Goal: Information Seeking & Learning: Check status

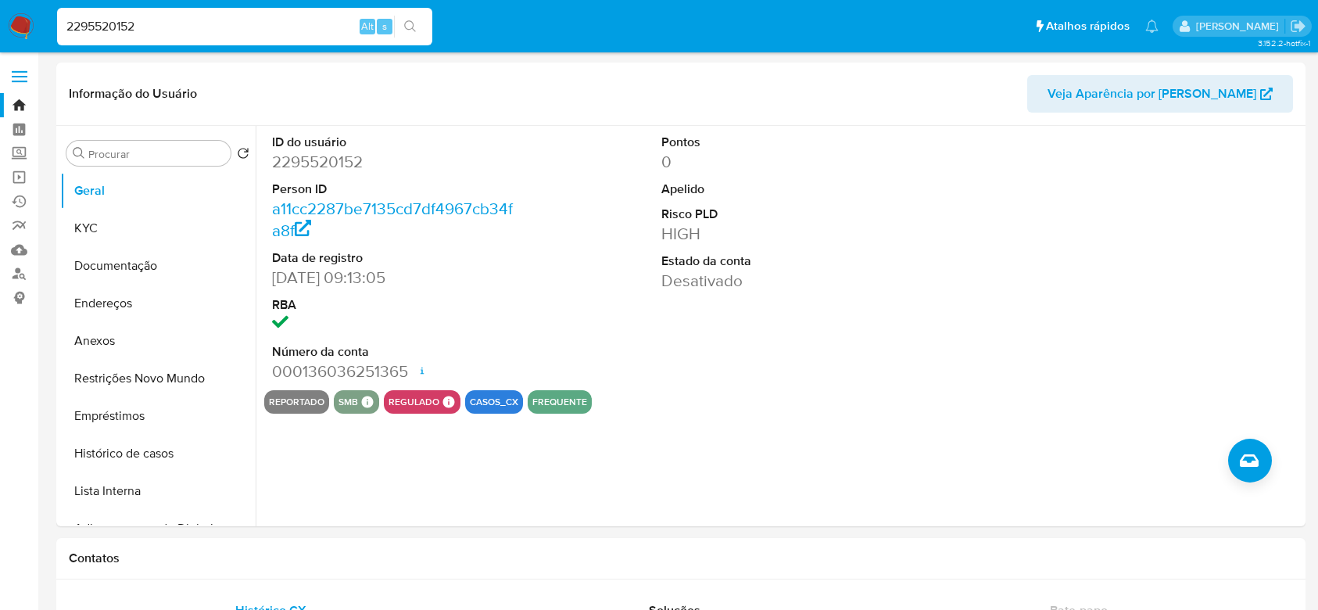
select select "10"
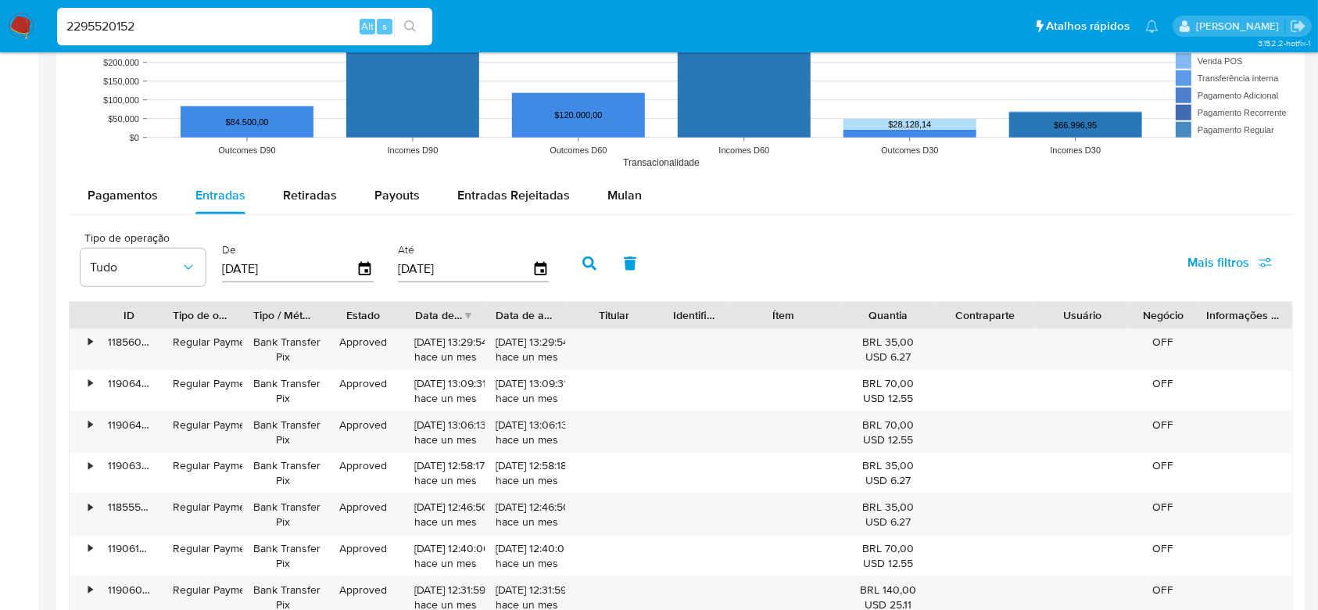
click at [129, 25] on input "2295520152" at bounding box center [244, 26] width 375 height 20
type input "305852370"
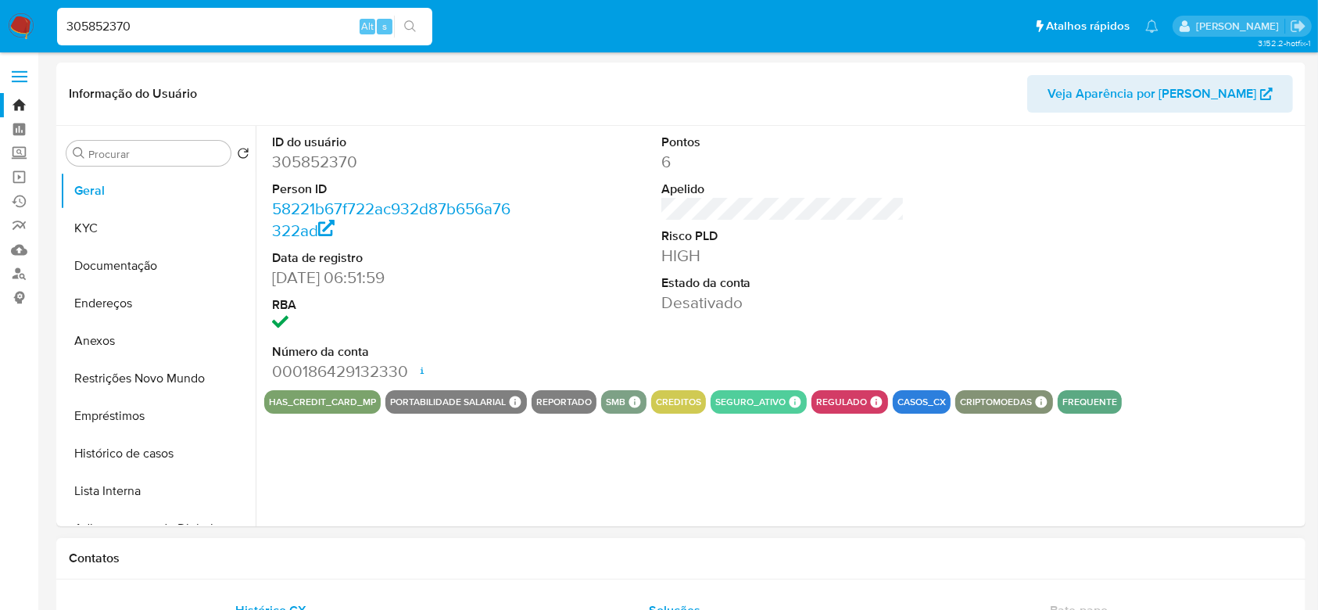
select select "10"
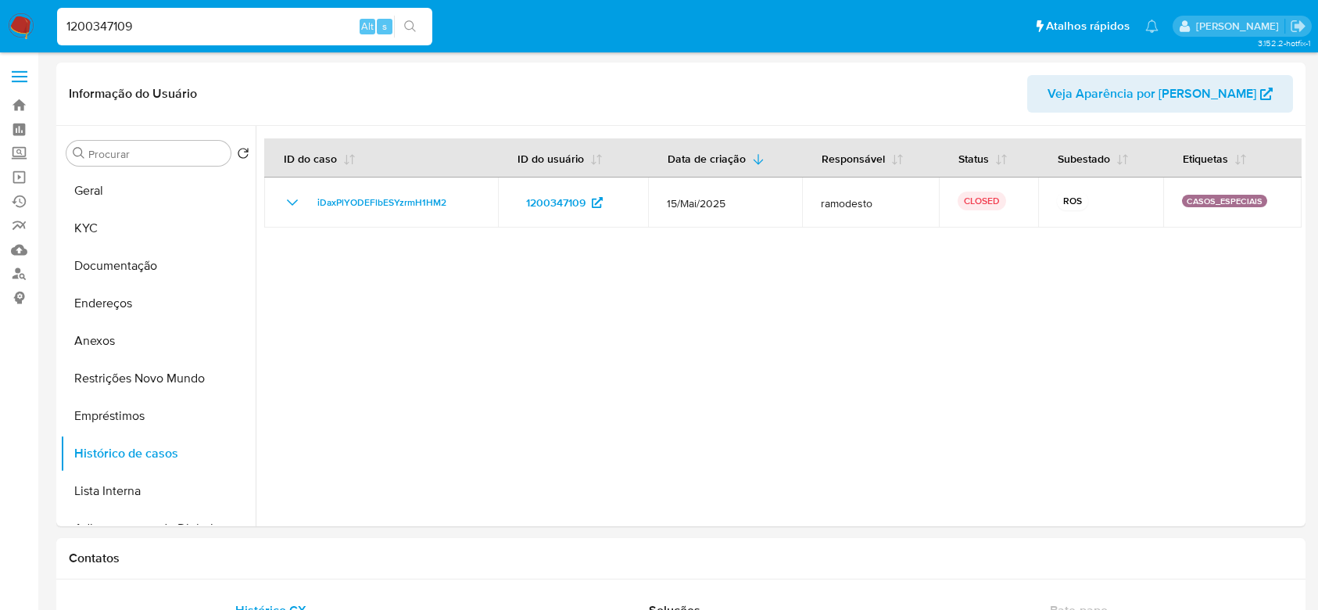
select select "10"
click at [206, 24] on input "1200347109" at bounding box center [244, 26] width 375 height 20
click at [206, 23] on input "1200347109" at bounding box center [244, 26] width 375 height 20
paste input "2295520152"
type input "2295520152"
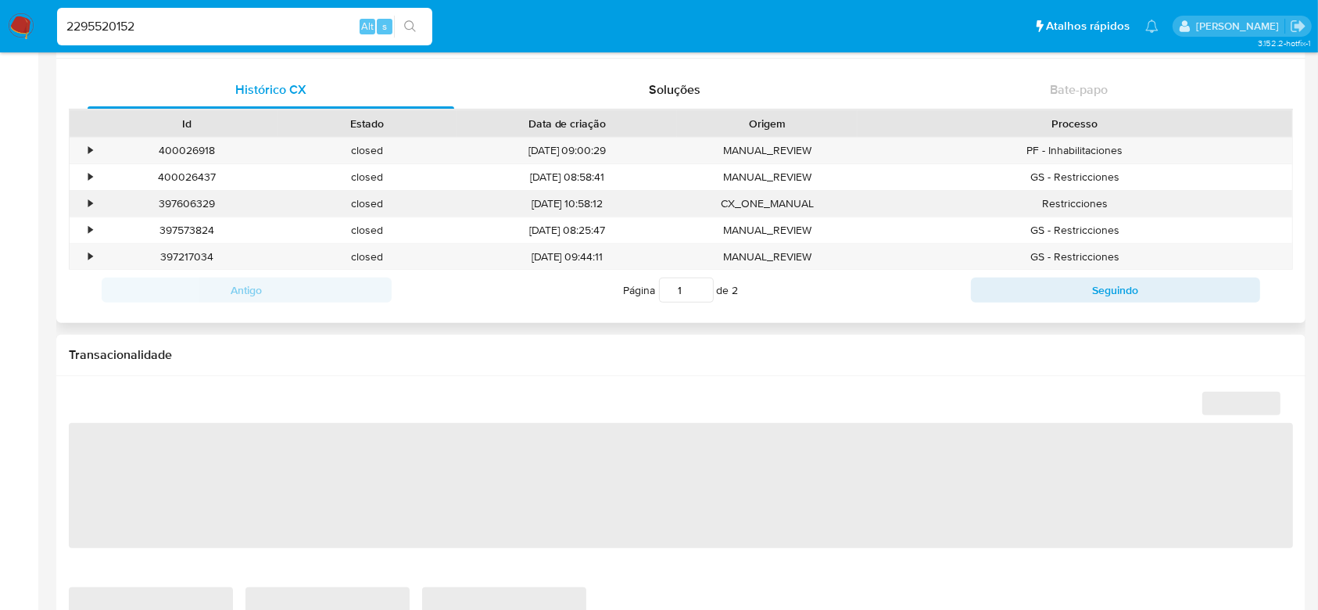
select select "10"
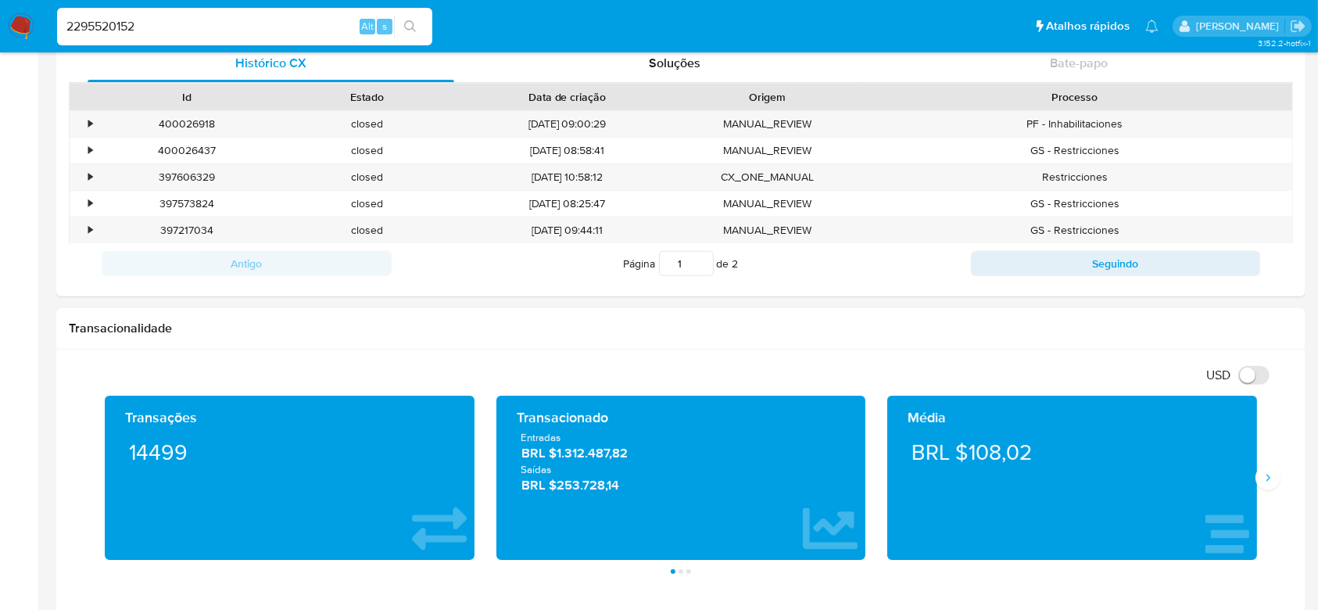
scroll to position [625, 0]
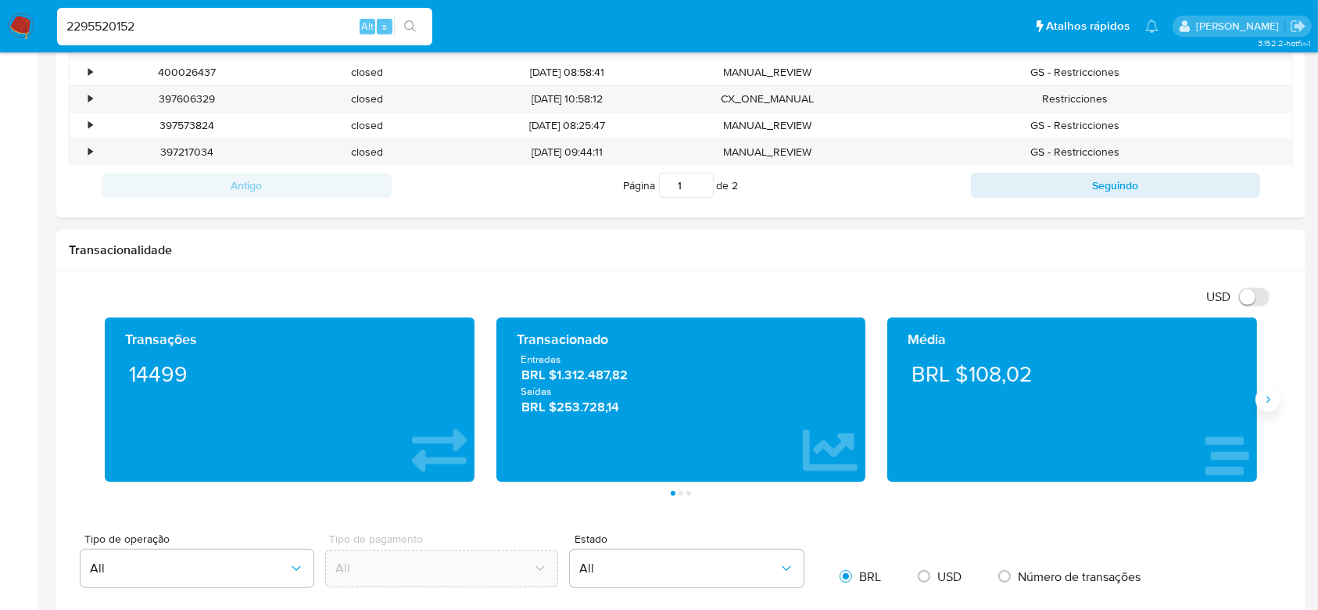
click at [1269, 403] on icon "Siguiente" at bounding box center [1268, 399] width 13 height 13
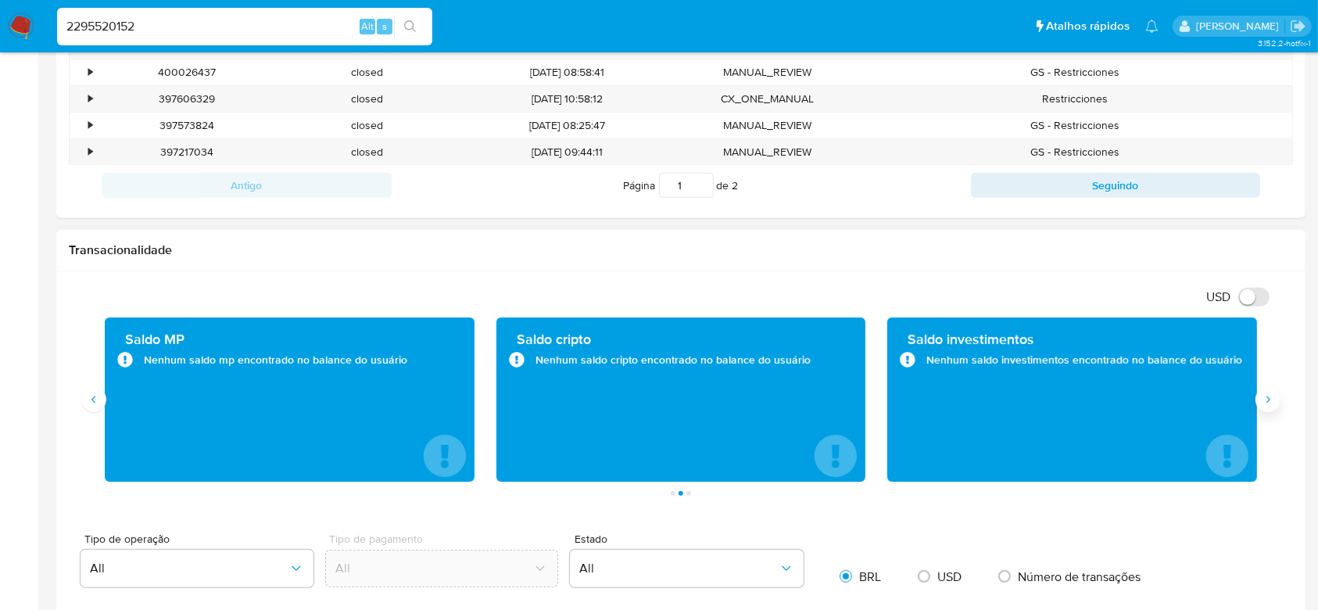
click at [1269, 403] on icon "Siguiente" at bounding box center [1268, 399] width 13 height 13
click at [95, 399] on icon "Anterior" at bounding box center [94, 399] width 13 height 13
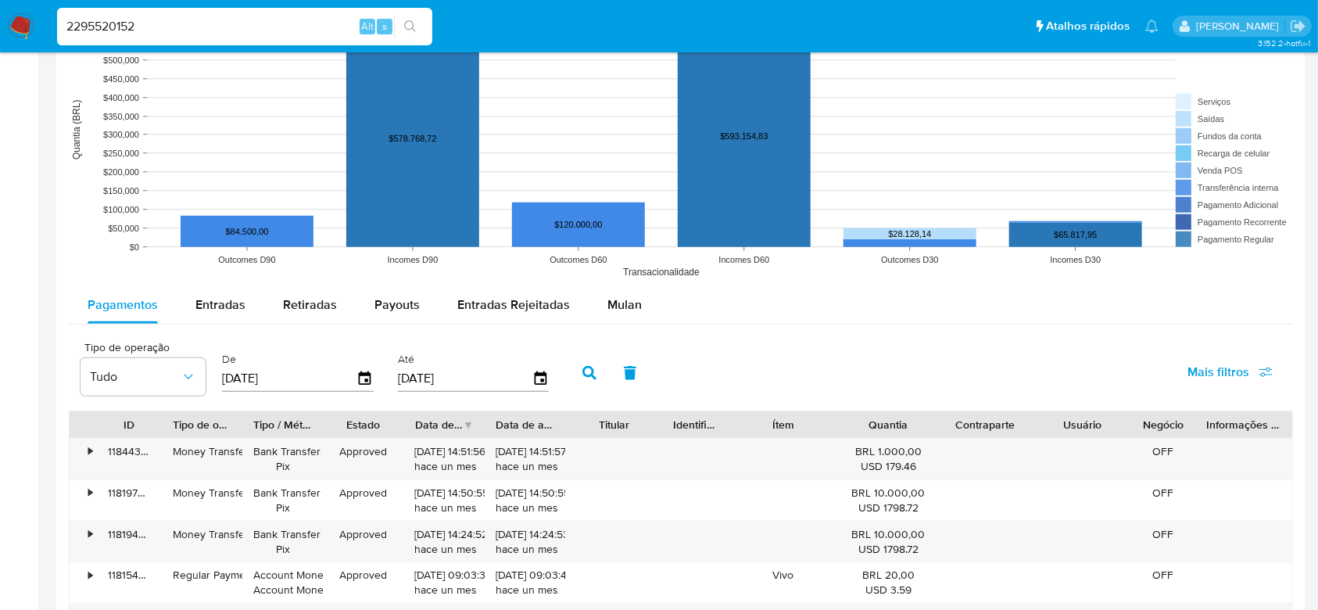
scroll to position [1251, 0]
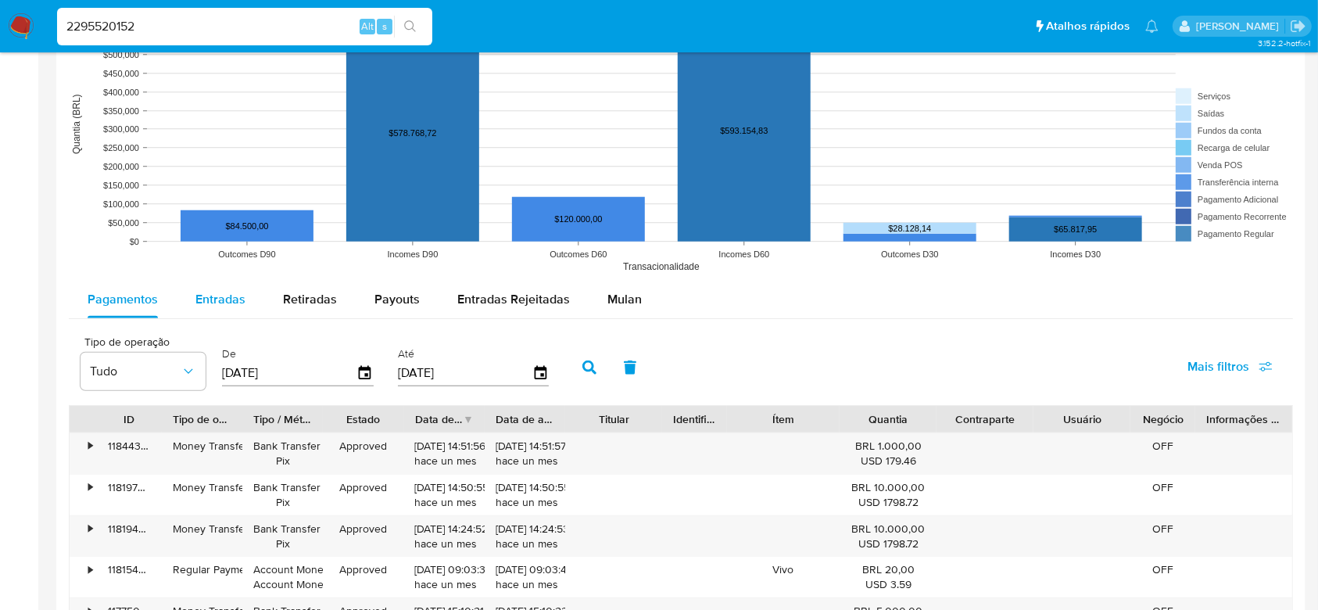
click at [208, 294] on span "Entradas" at bounding box center [220, 299] width 50 height 18
select select "10"
click at [297, 294] on span "Retiradas" at bounding box center [310, 299] width 54 height 18
select select "10"
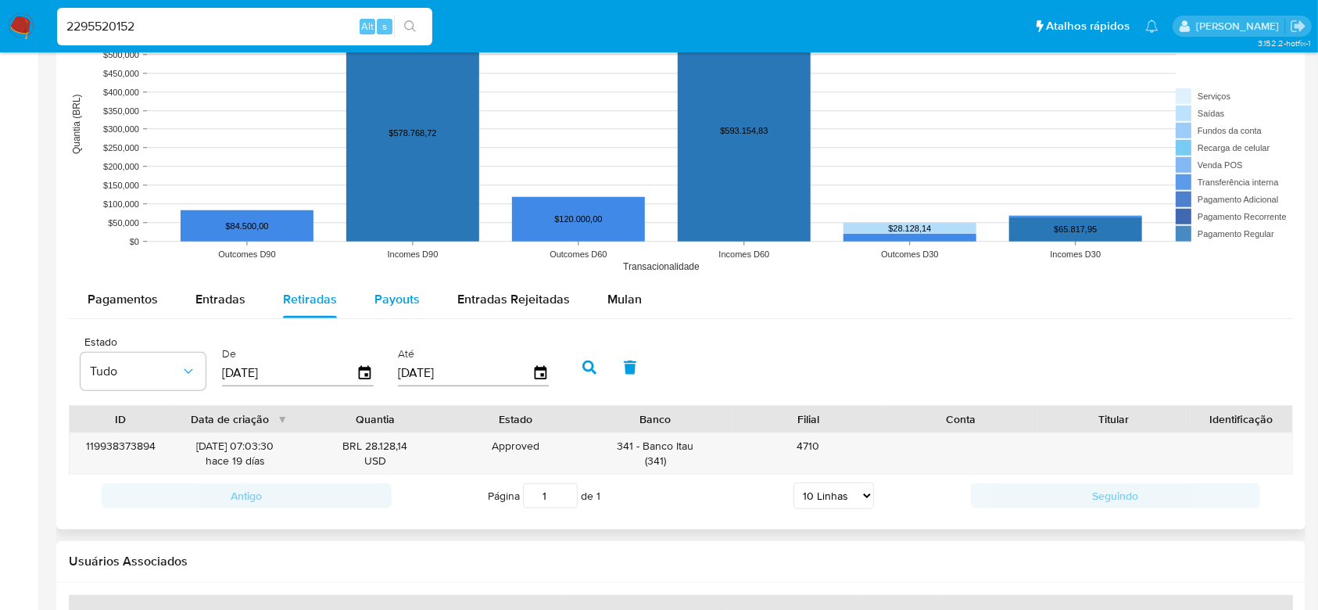
click at [391, 304] on span "Payouts" at bounding box center [396, 299] width 45 height 18
select select "10"
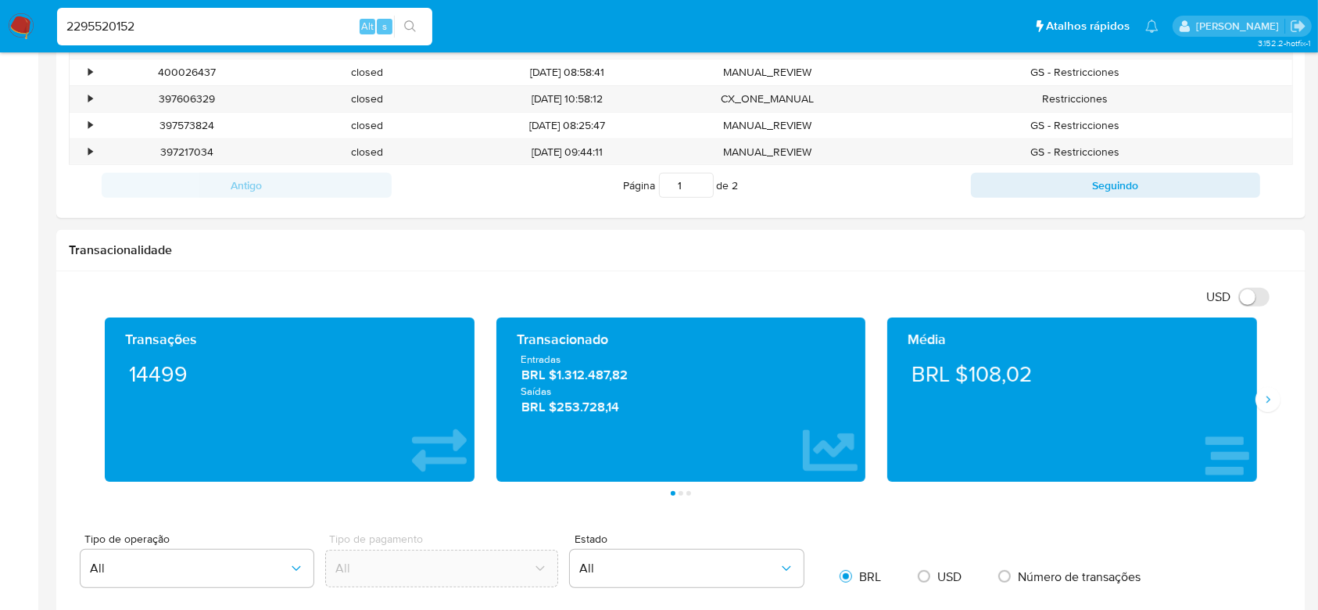
scroll to position [104, 0]
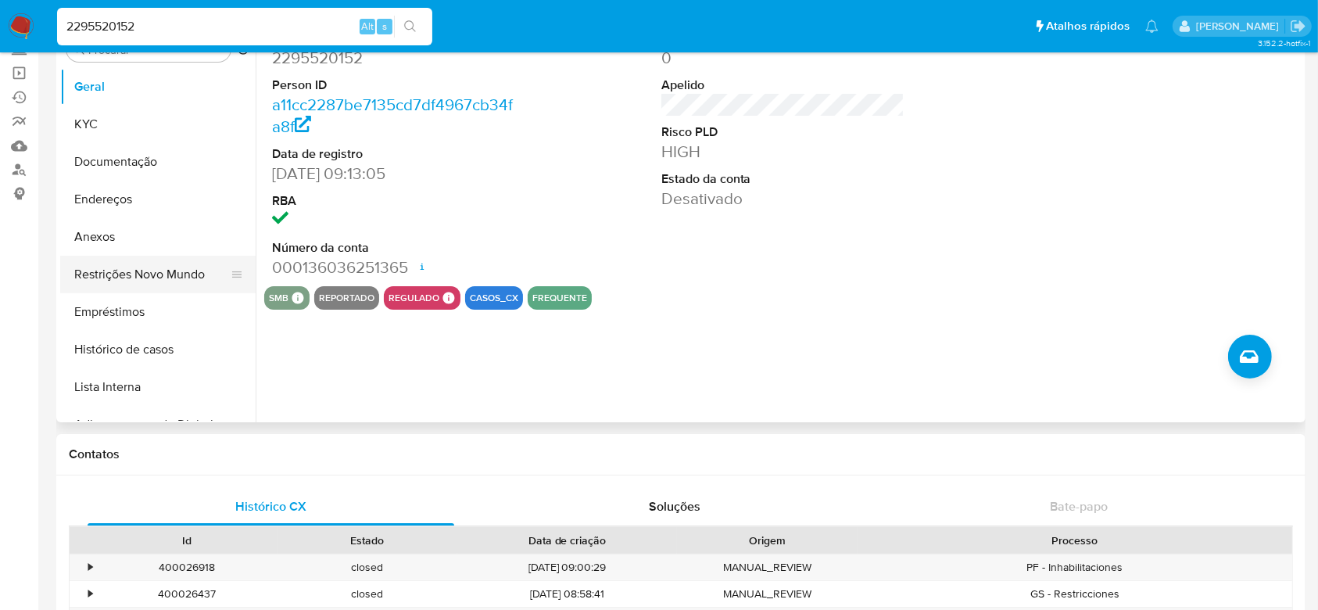
click at [116, 270] on button "Restrições Novo Mundo" at bounding box center [151, 275] width 183 height 38
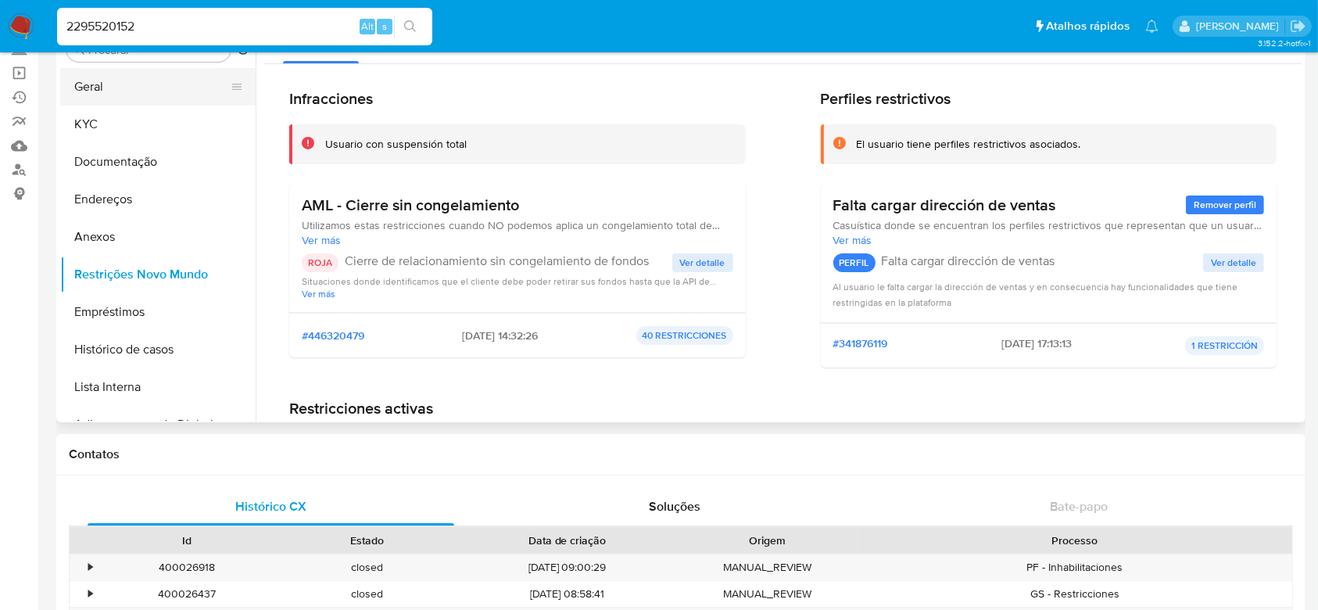
click at [99, 87] on button "Geral" at bounding box center [151, 87] width 183 height 38
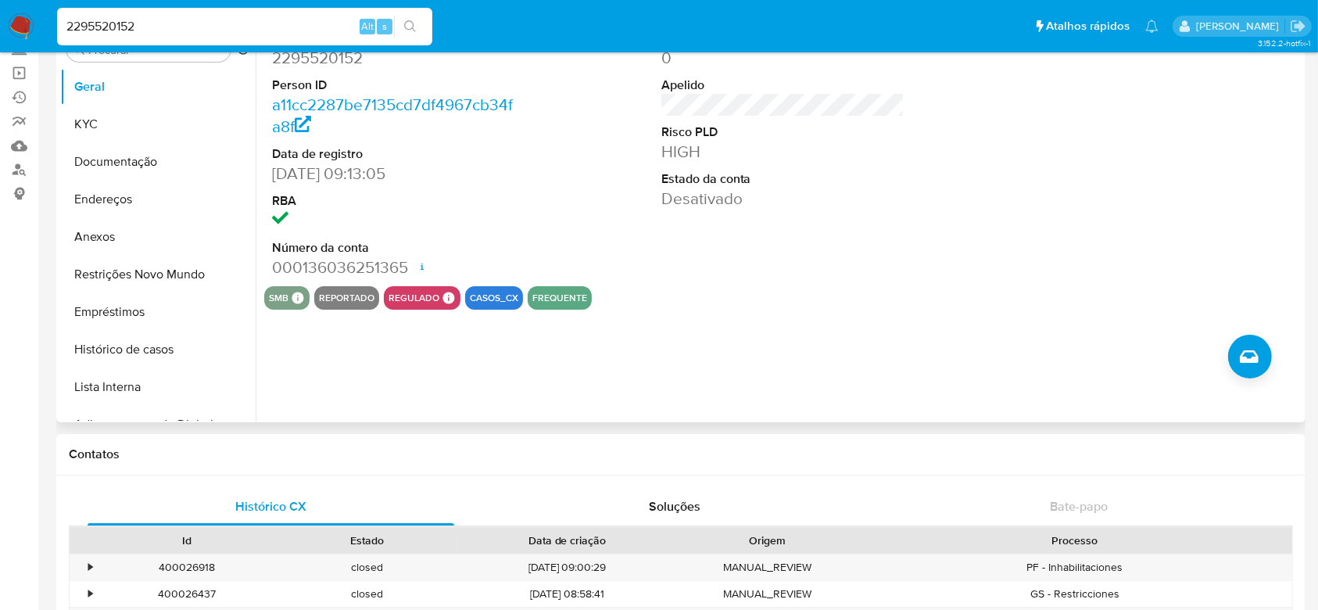
click at [746, 195] on dd "Desativado" at bounding box center [783, 199] width 244 height 22
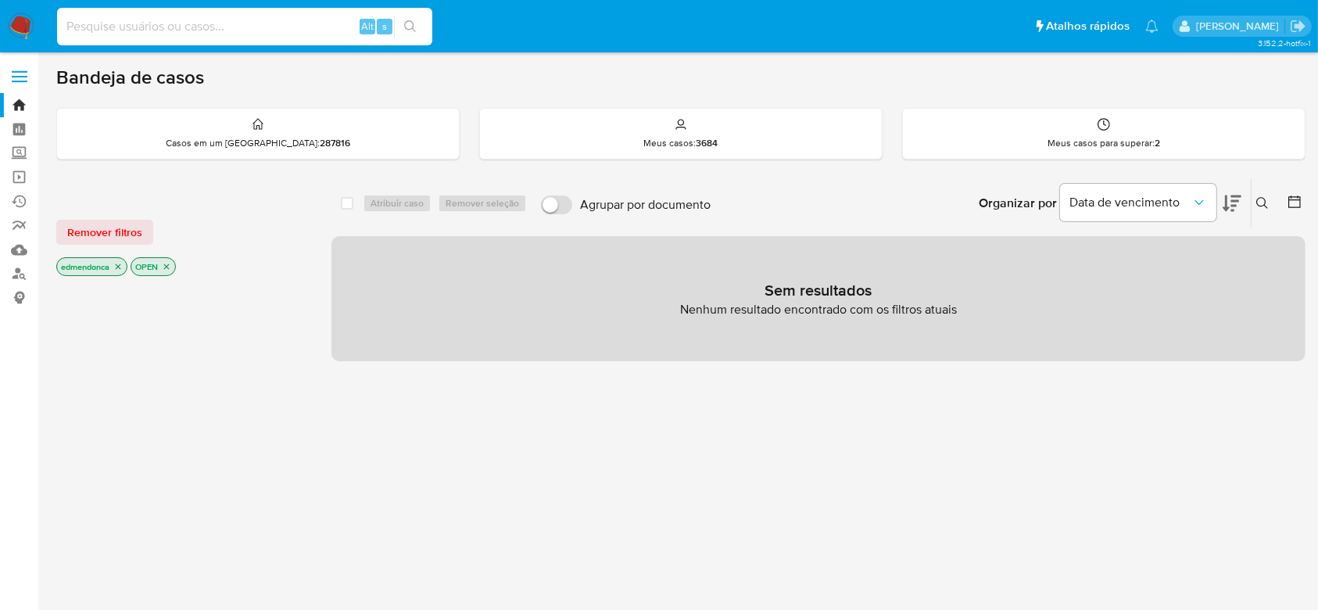
click at [295, 24] on input at bounding box center [244, 26] width 375 height 20
click at [1034, 138] on div "Meus casos para superar : 2" at bounding box center [1104, 134] width 402 height 50
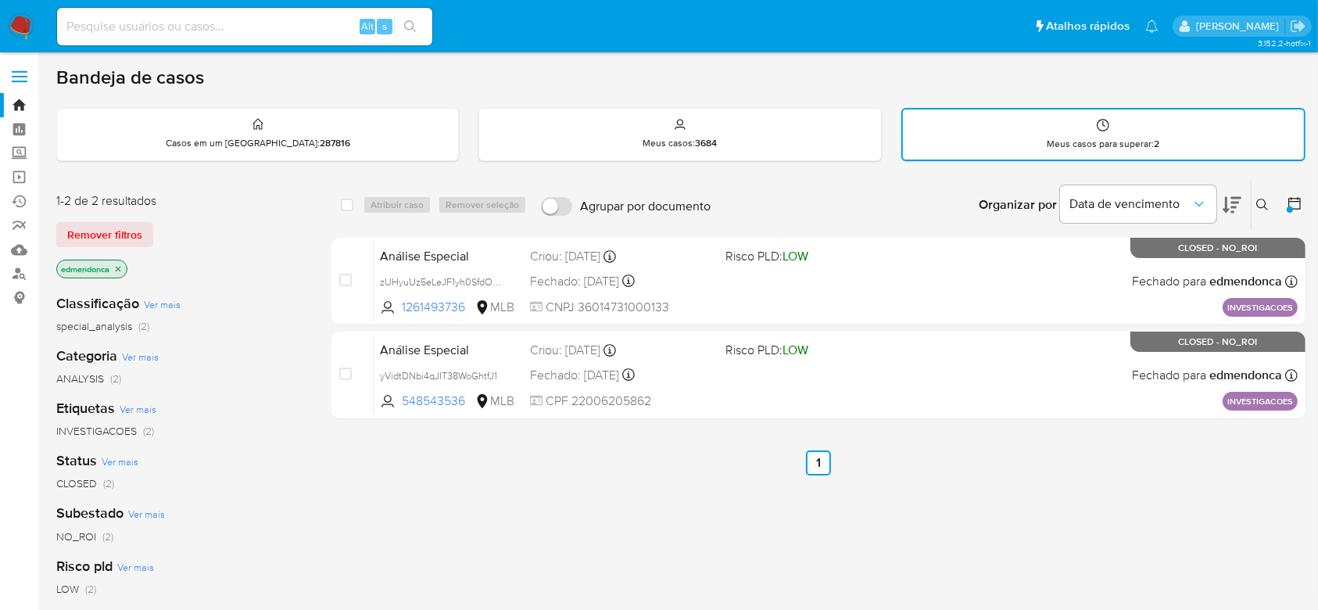
click at [252, 34] on input at bounding box center [244, 26] width 375 height 20
paste input "QPKYhNrQ4bYyZigchLDRKmah"
type input "QPKYhNrQ4bYyZigchLDRKmah"
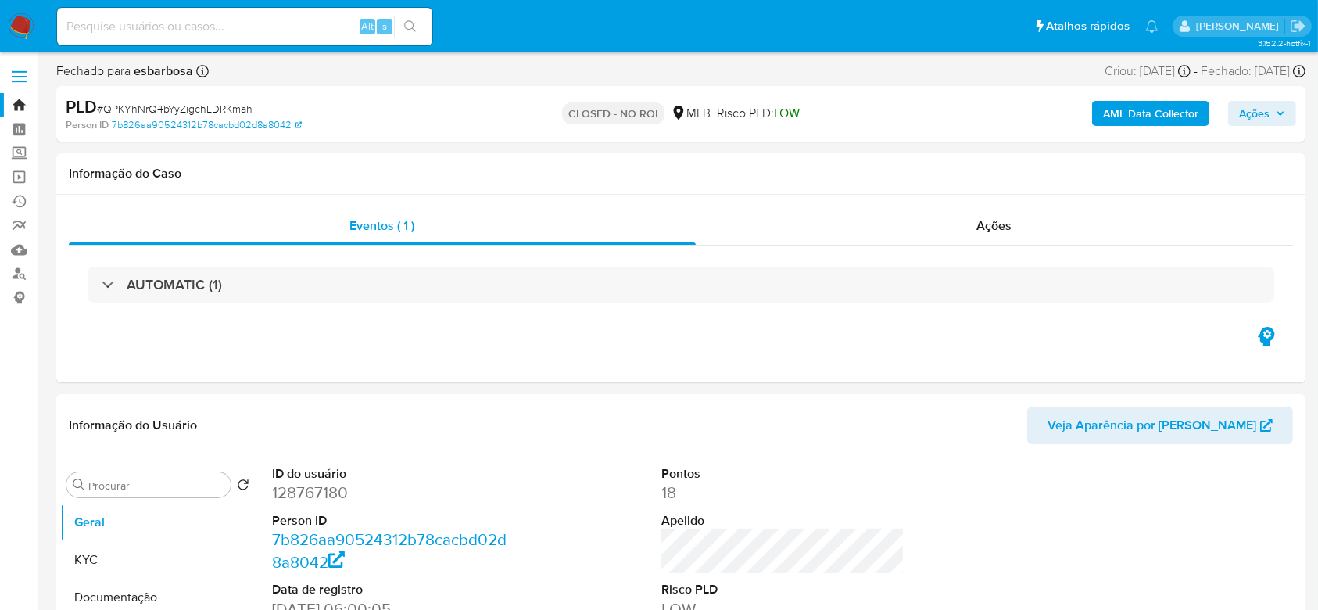
select select "10"
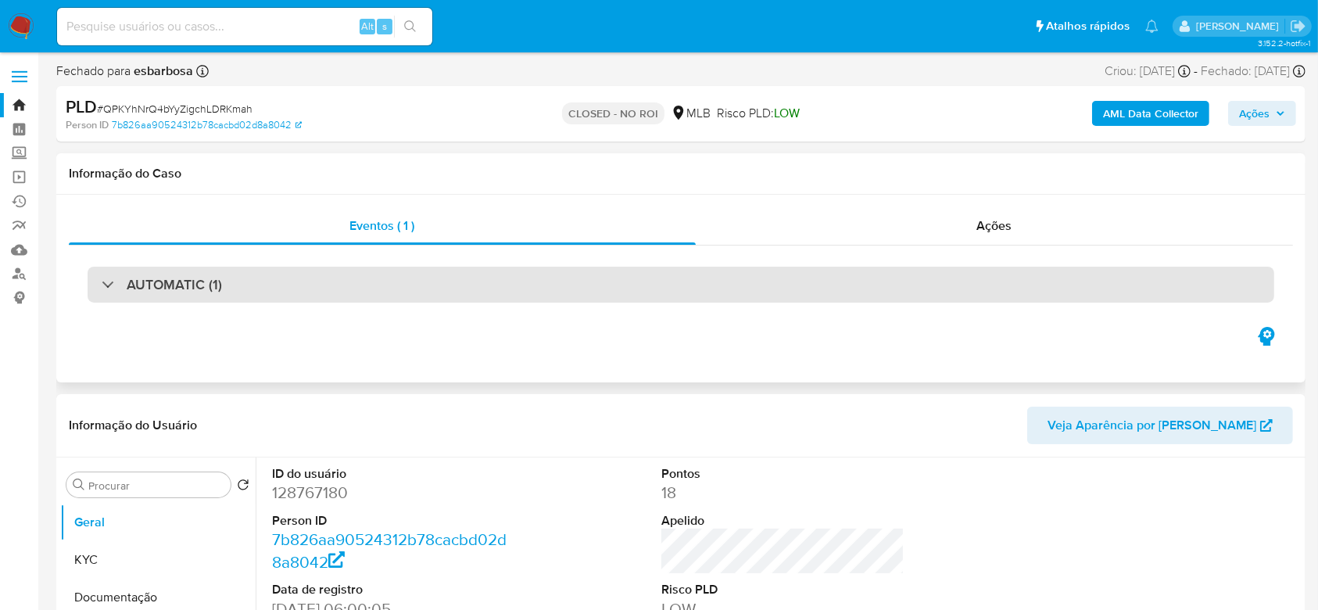
click at [197, 272] on div "AUTOMATIC (1)" at bounding box center [681, 285] width 1187 height 36
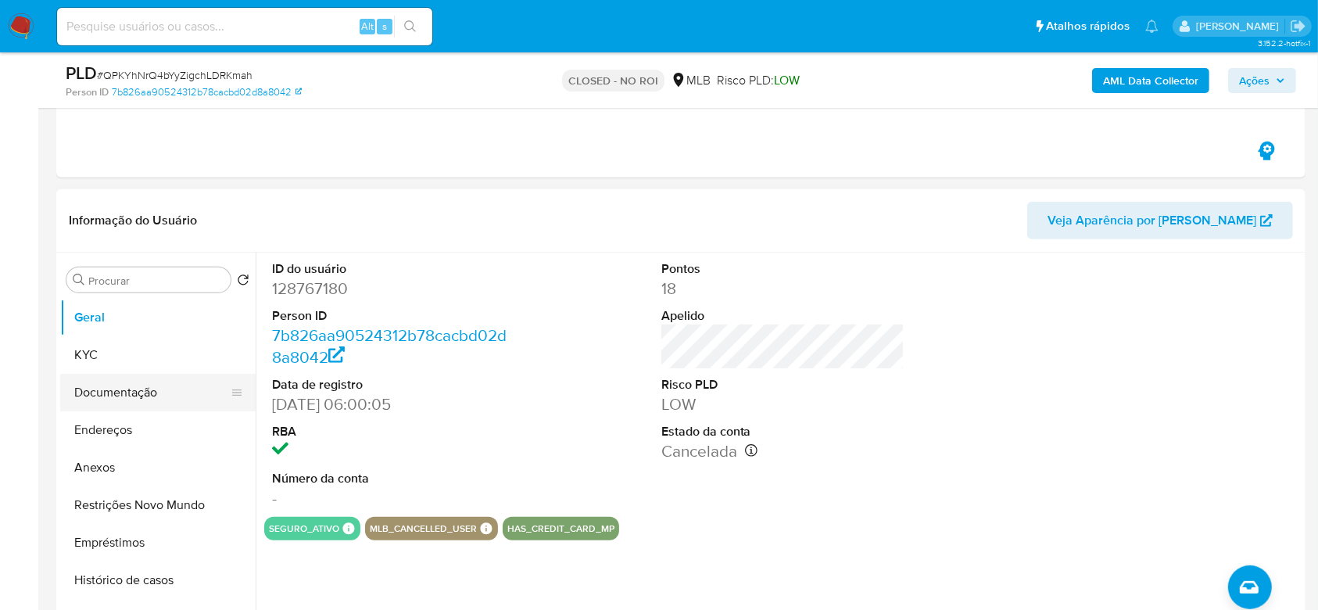
scroll to position [729, 0]
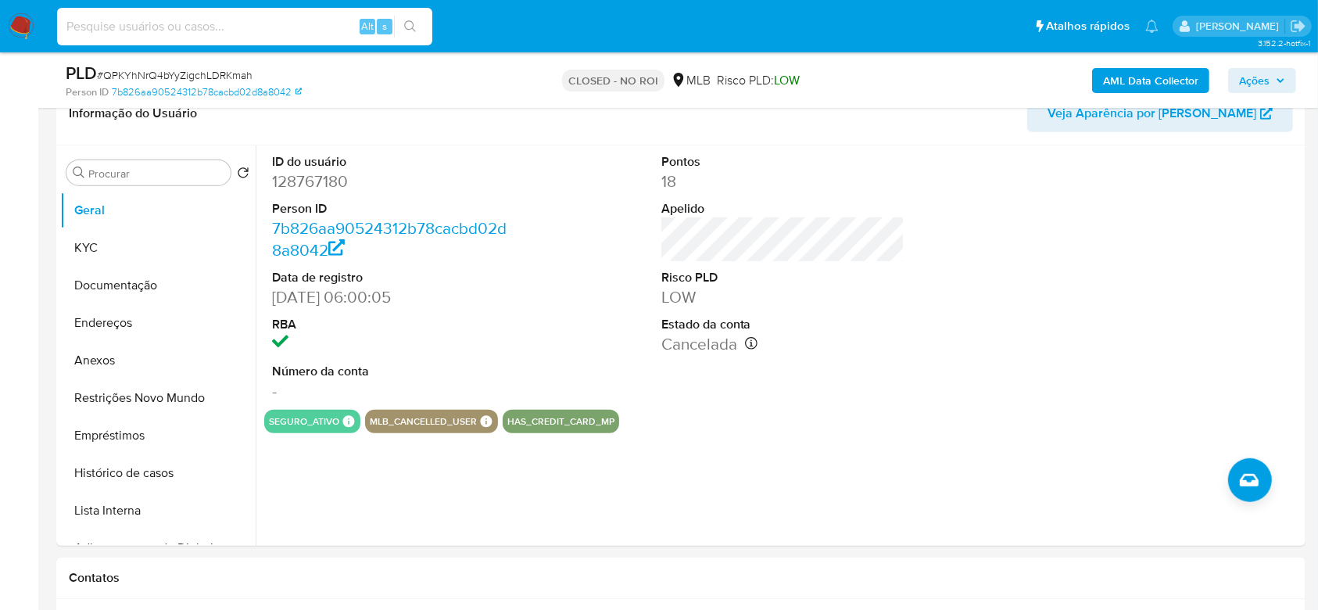
click at [289, 28] on input at bounding box center [244, 26] width 375 height 20
paste input "xvEdjAkN8X2kX0XLz5cugzZW"
type input "xvEdjAkN8X2kX0XLz5cugzZW"
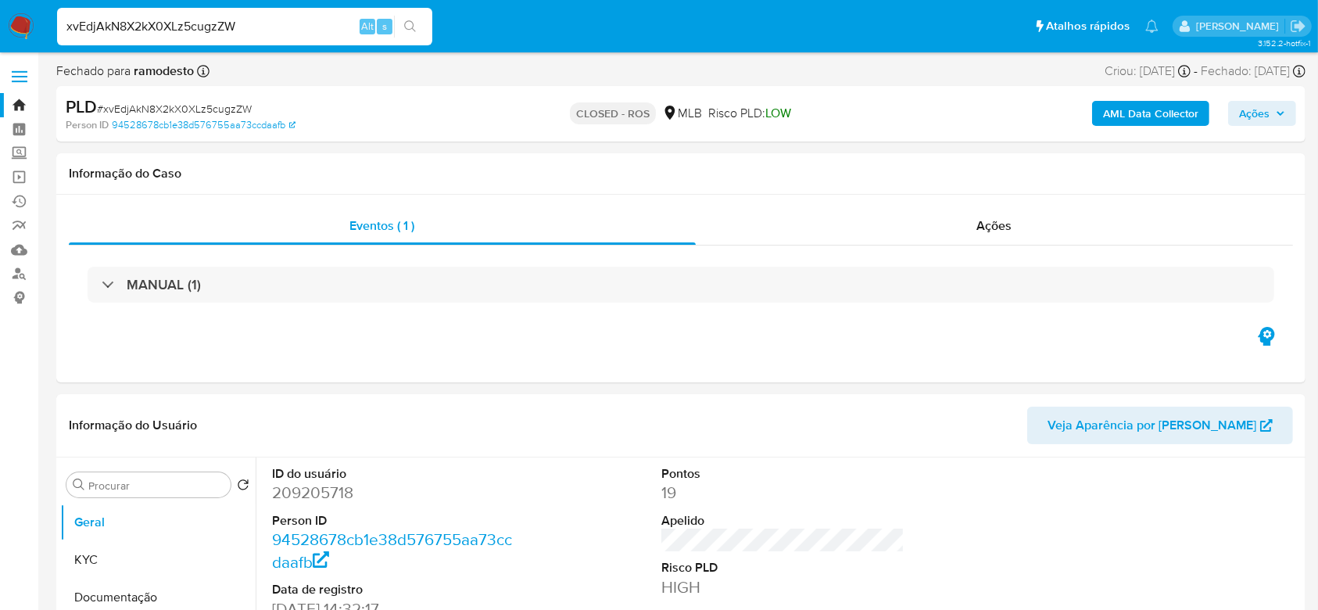
select select "10"
